Goal: Learn about a topic

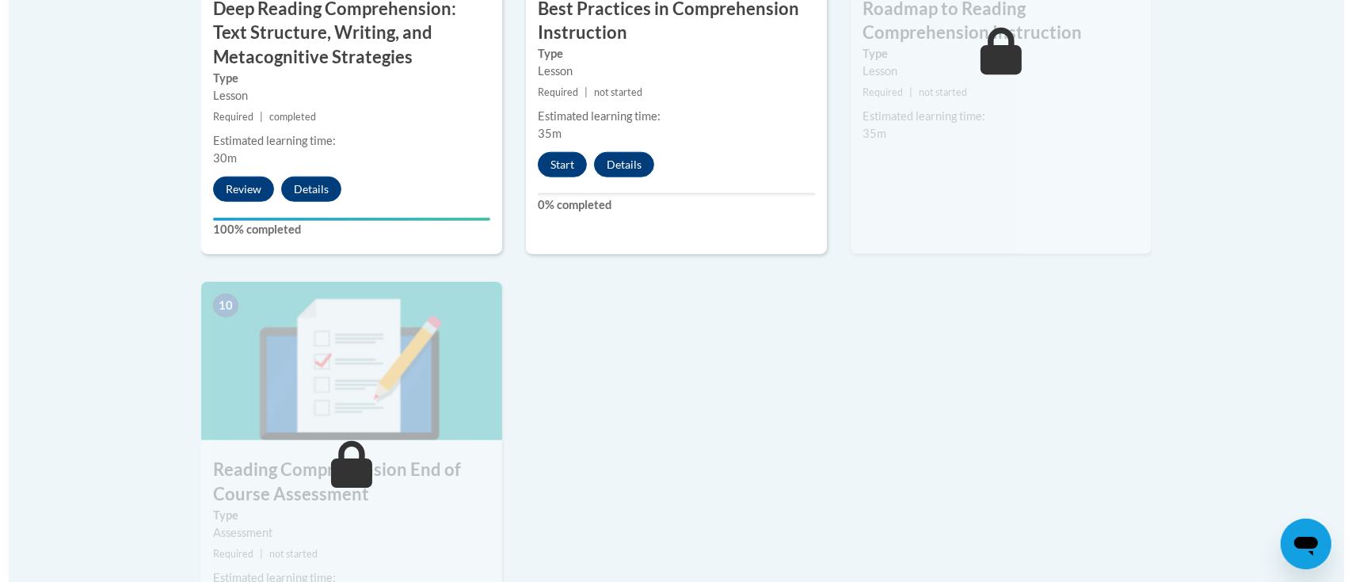
scroll to position [1510, 0]
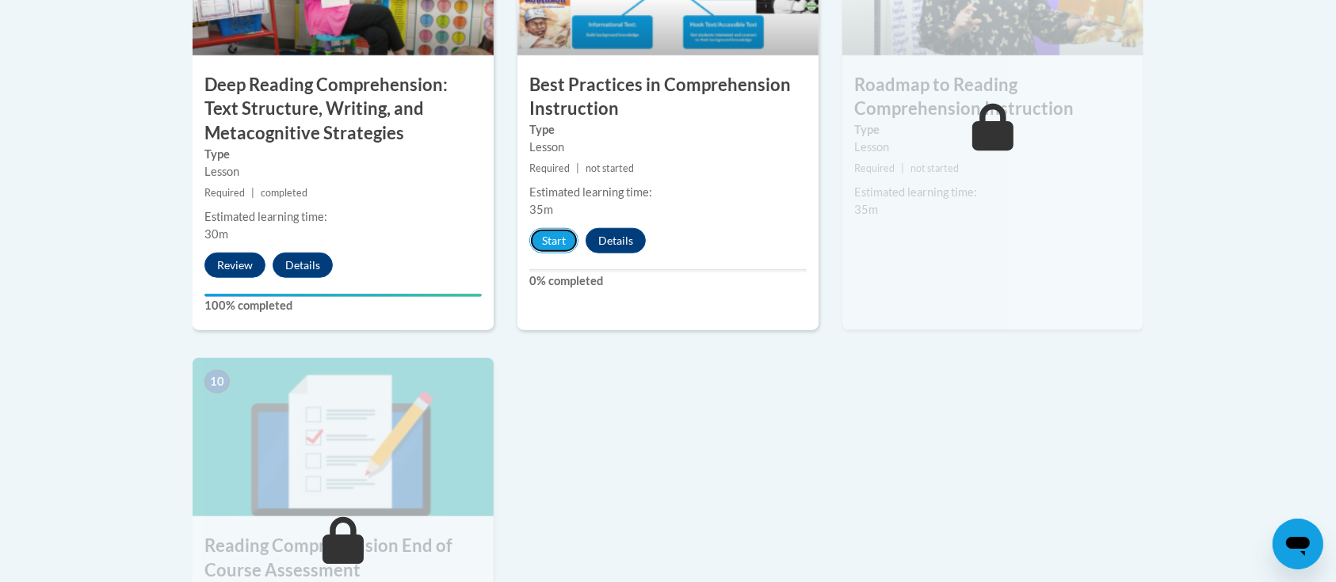
click at [568, 241] on button "Start" at bounding box center [553, 240] width 49 height 25
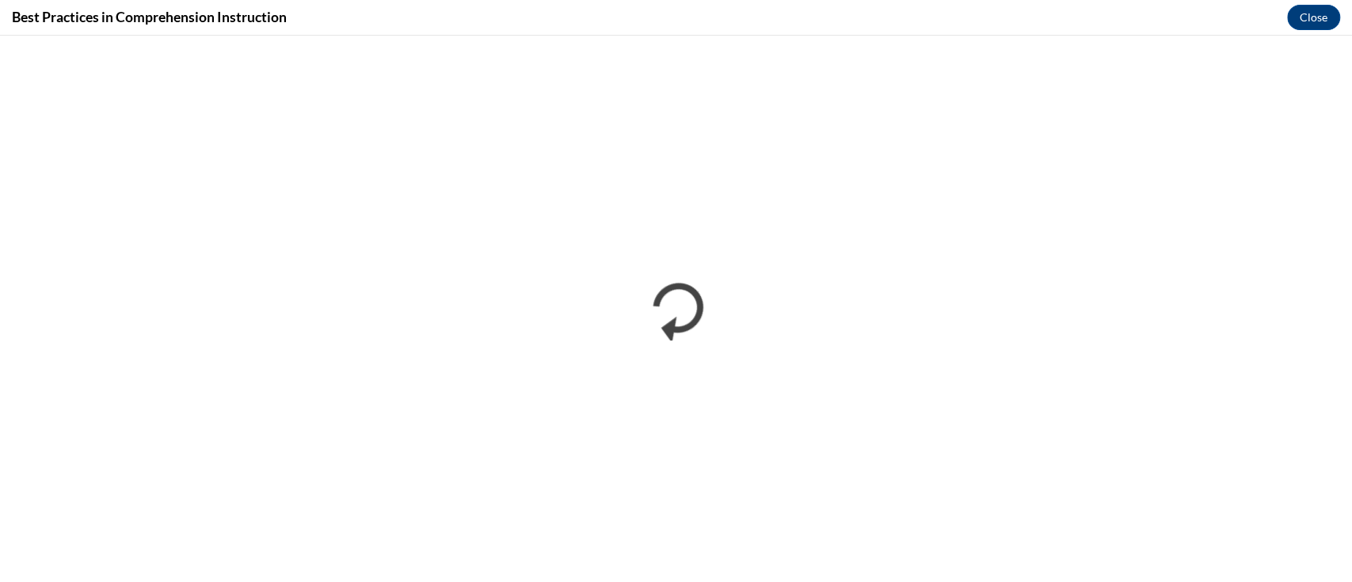
scroll to position [0, 0]
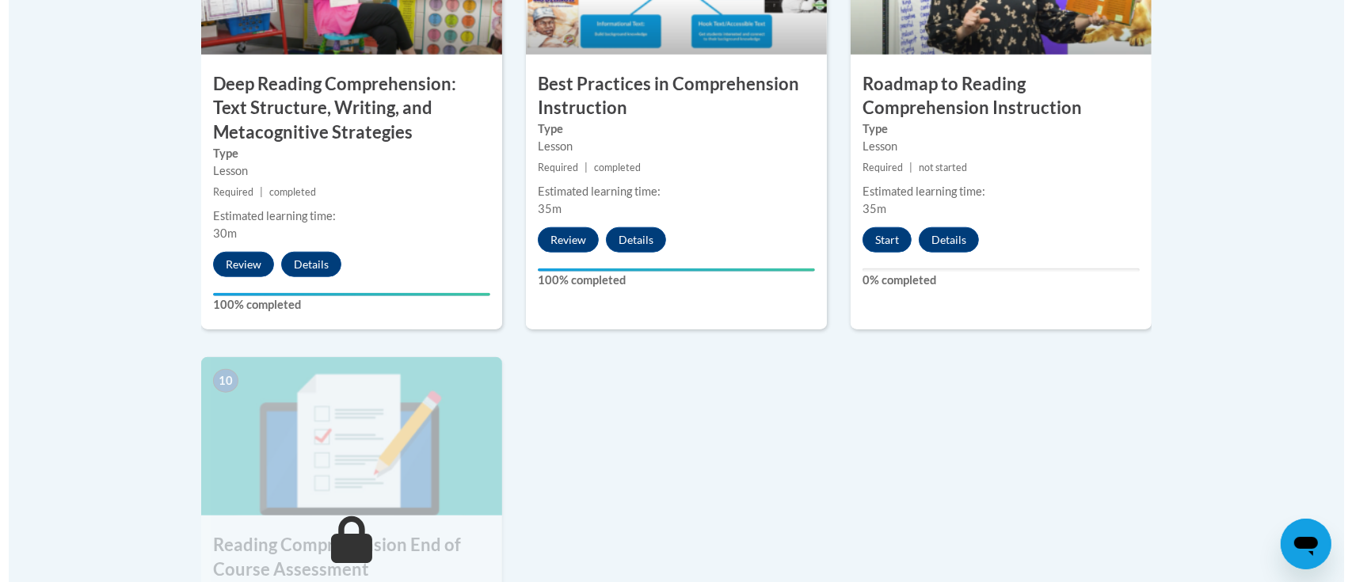
scroll to position [1500, 0]
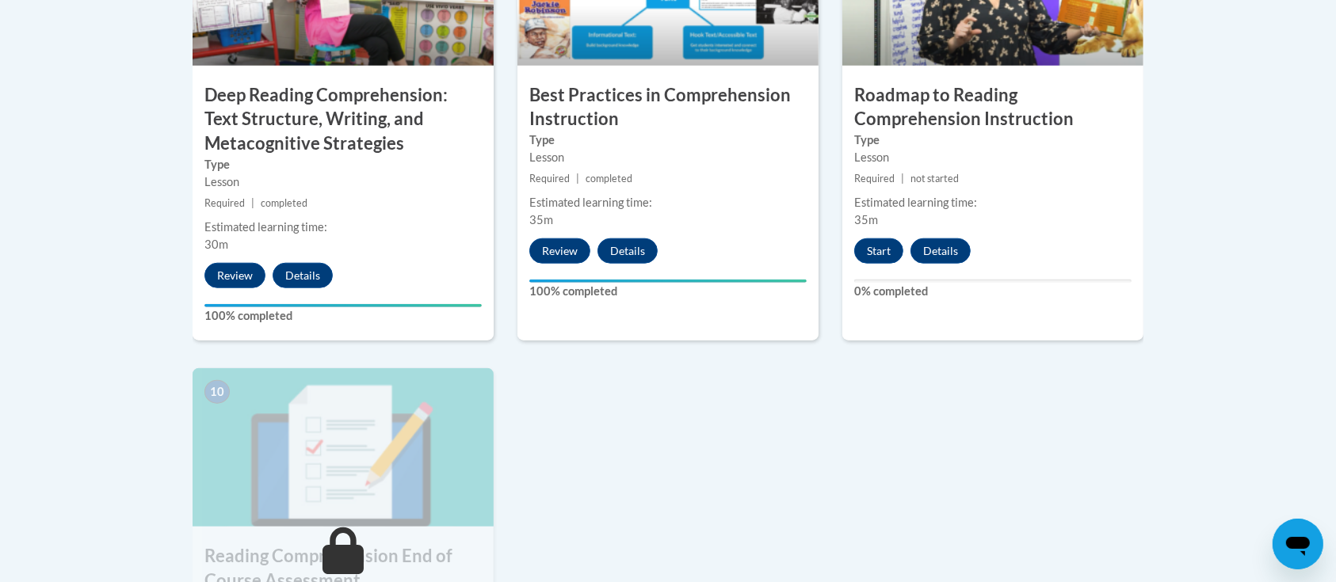
click at [879, 262] on button "Start" at bounding box center [878, 250] width 49 height 25
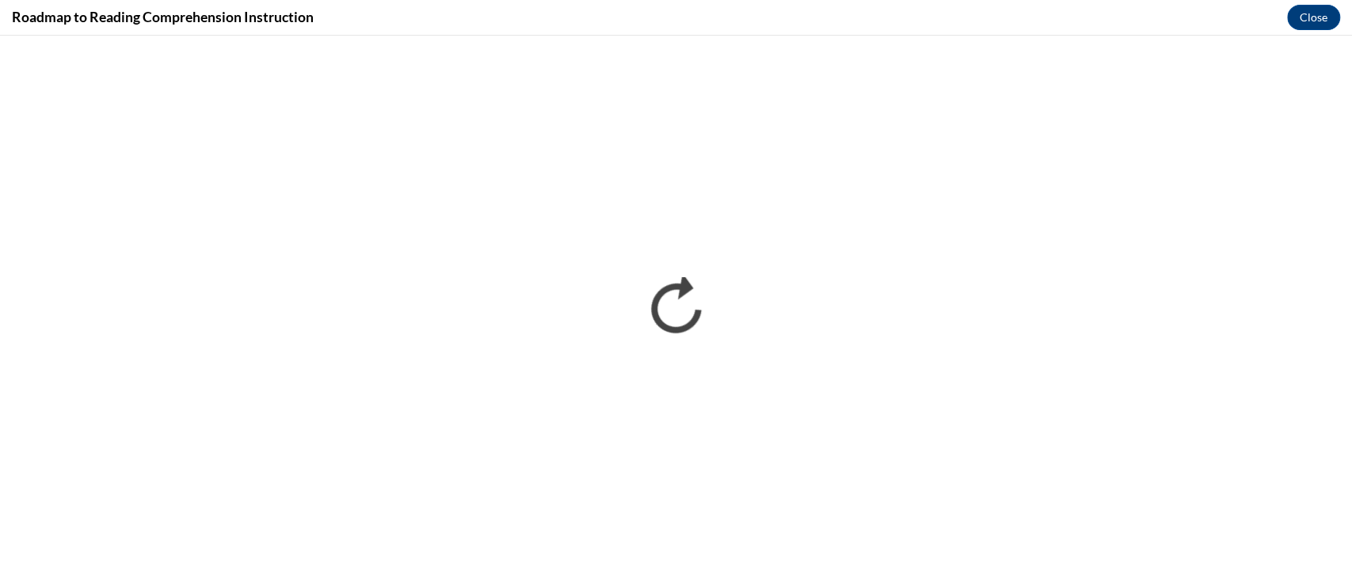
scroll to position [0, 0]
